Goal: Transaction & Acquisition: Purchase product/service

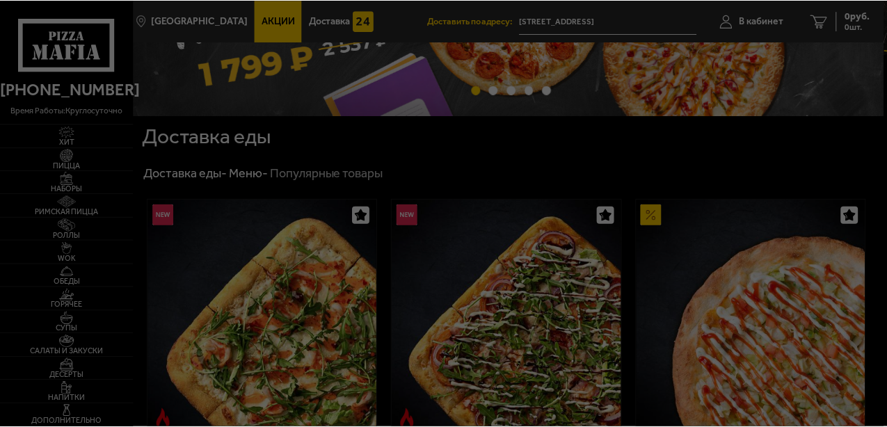
scroll to position [139, 0]
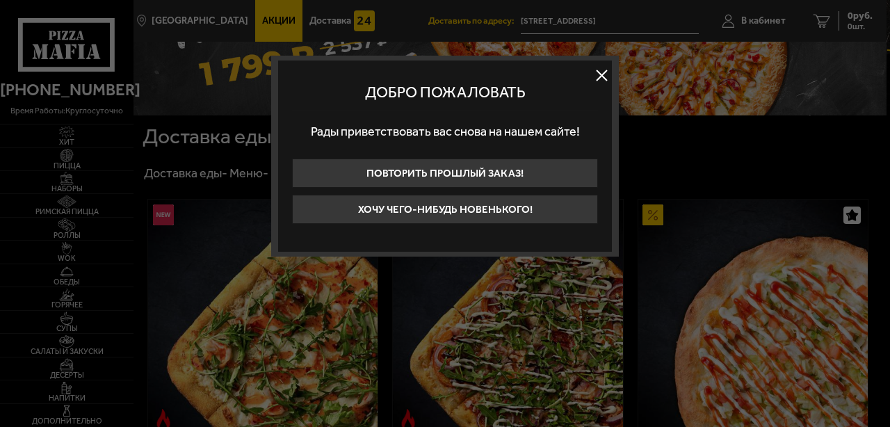
click at [596, 74] on button at bounding box center [601, 75] width 21 height 21
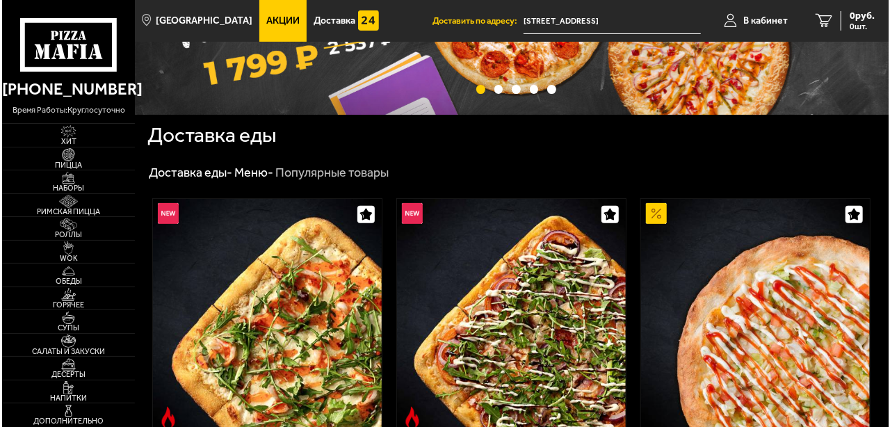
scroll to position [0, 0]
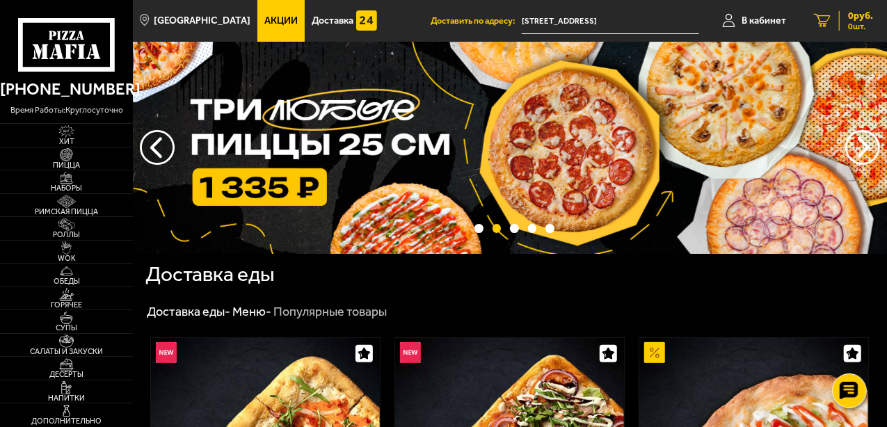
click at [820, 18] on icon at bounding box center [822, 21] width 17 height 14
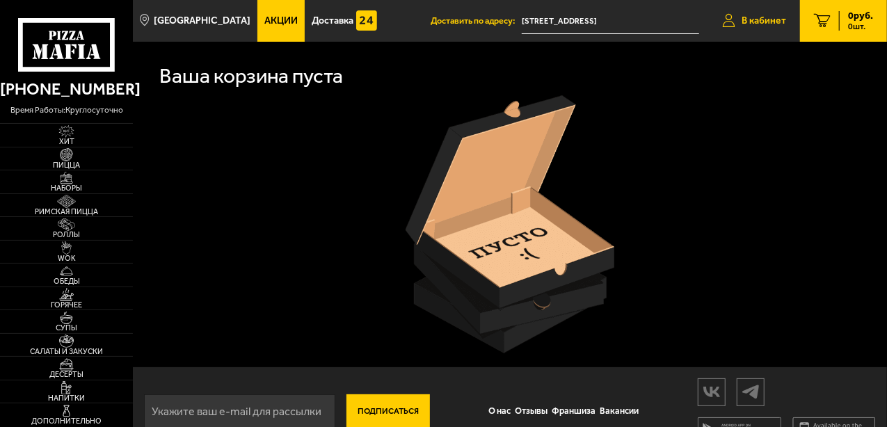
click at [757, 22] on span "В кабинет" at bounding box center [763, 21] width 45 height 10
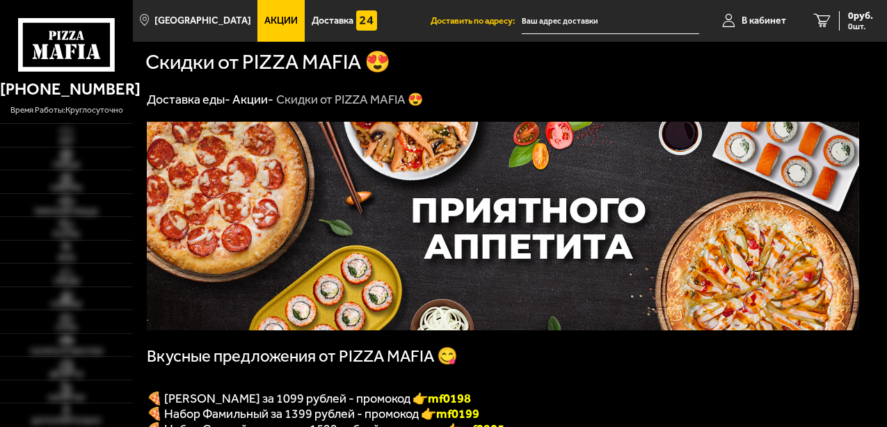
type input "[STREET_ADDRESS]"
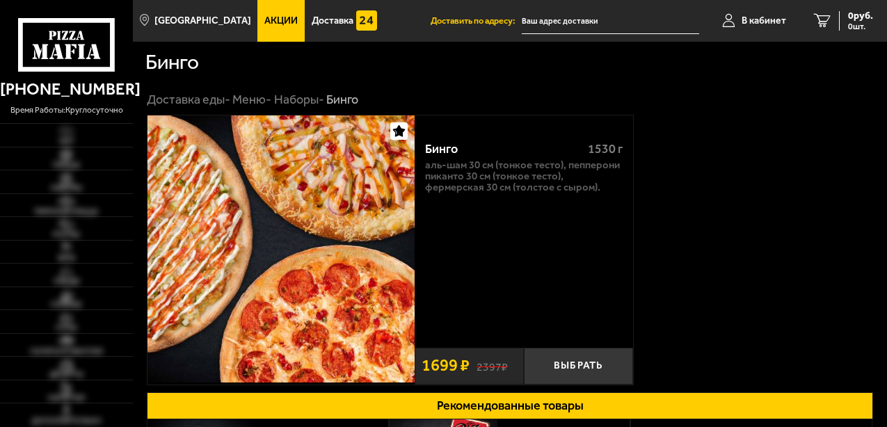
type input "[STREET_ADDRESS]"
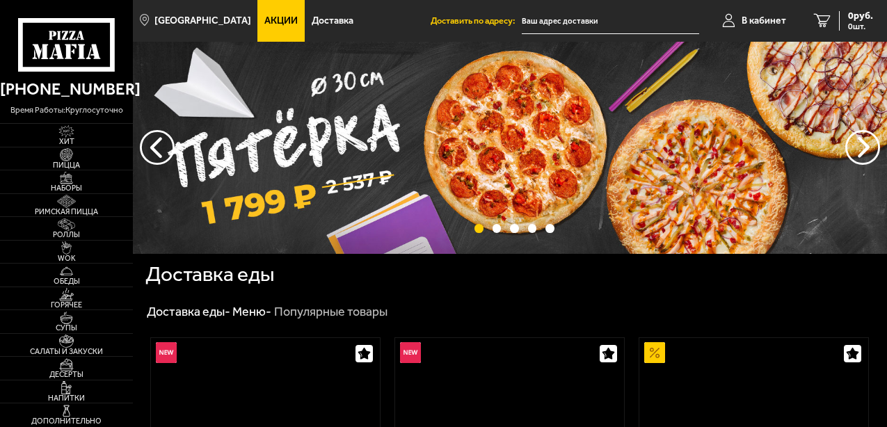
type input "[STREET_ADDRESS]"
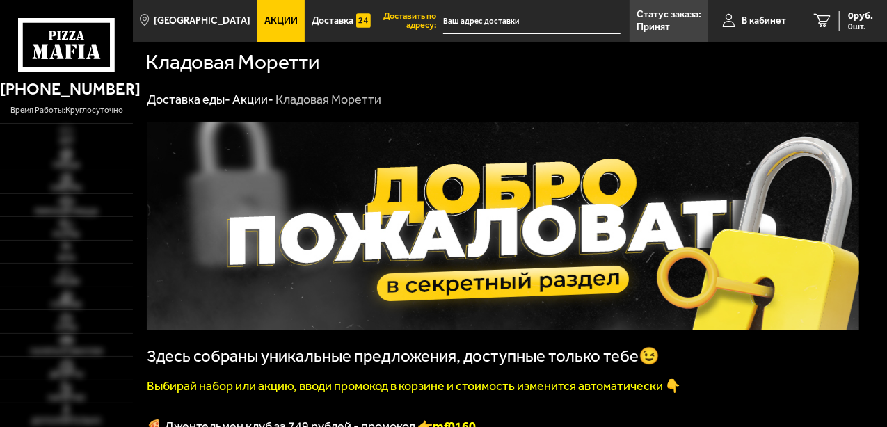
type input "[STREET_ADDRESS]"
